Goal: Task Accomplishment & Management: Manage account settings

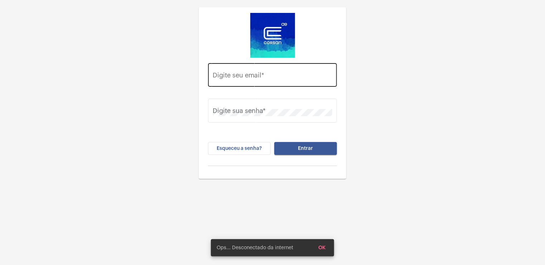
click at [264, 73] on input "Digite seu email *" at bounding box center [272, 76] width 119 height 7
click at [264, 78] on input "Digite seu email *" at bounding box center [272, 76] width 119 height 7
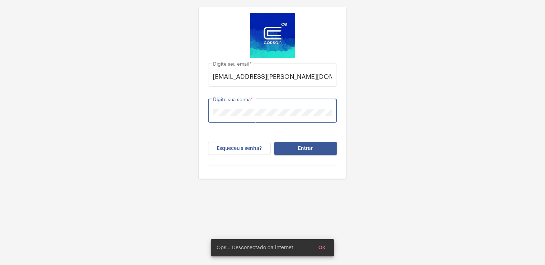
click at [274, 142] on button "Entrar" at bounding box center [305, 148] width 63 height 13
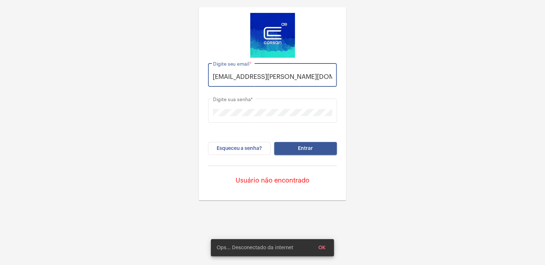
click at [261, 77] on input "[EMAIL_ADDRESS][PERSON_NAME][DOMAIN_NAME]" at bounding box center [272, 76] width 119 height 7
type input "[EMAIL_ADDRESS][PERSON_NAME][DOMAIN_NAME]"
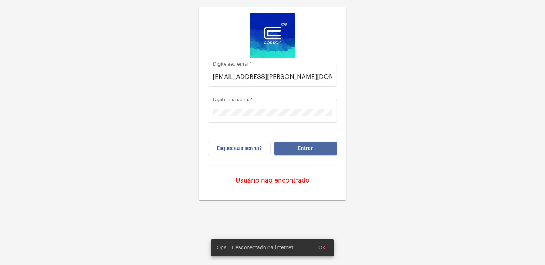
click at [309, 146] on span "Entrar" at bounding box center [306, 148] width 15 height 5
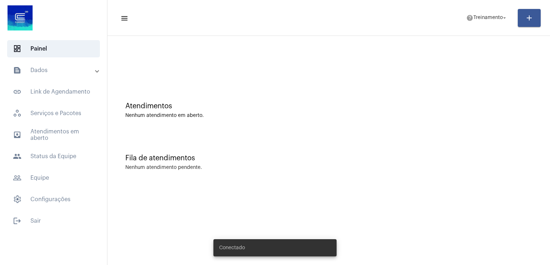
click at [300, 159] on div "Fila de atendimentos" at bounding box center [328, 158] width 407 height 8
